Goal: Navigation & Orientation: Understand site structure

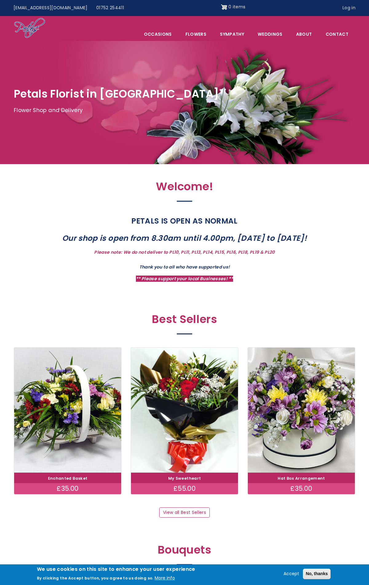
scroll to position [636, 0]
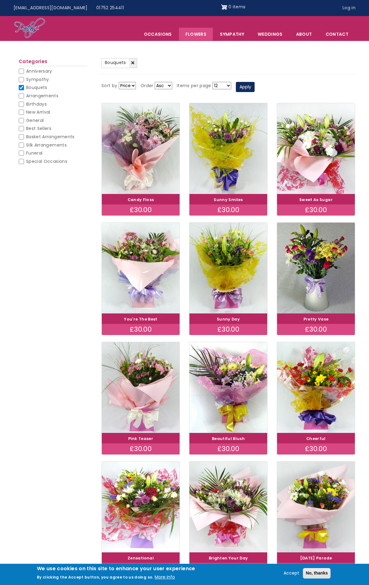
scroll to position [240, 0]
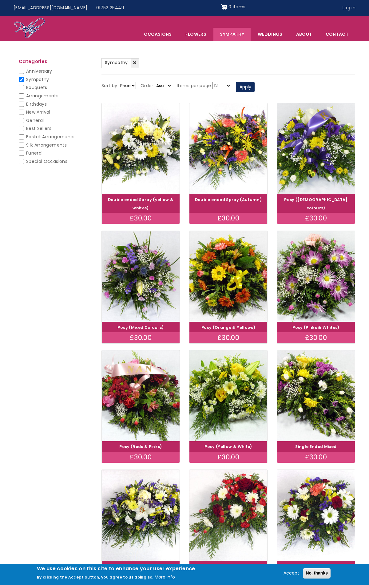
scroll to position [256, 0]
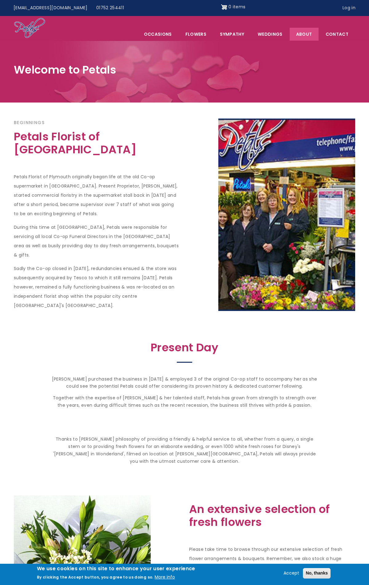
scroll to position [354, 0]
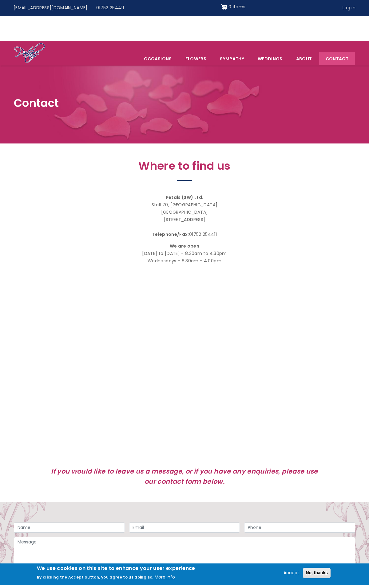
scroll to position [264, 0]
